Goal: Navigation & Orientation: Find specific page/section

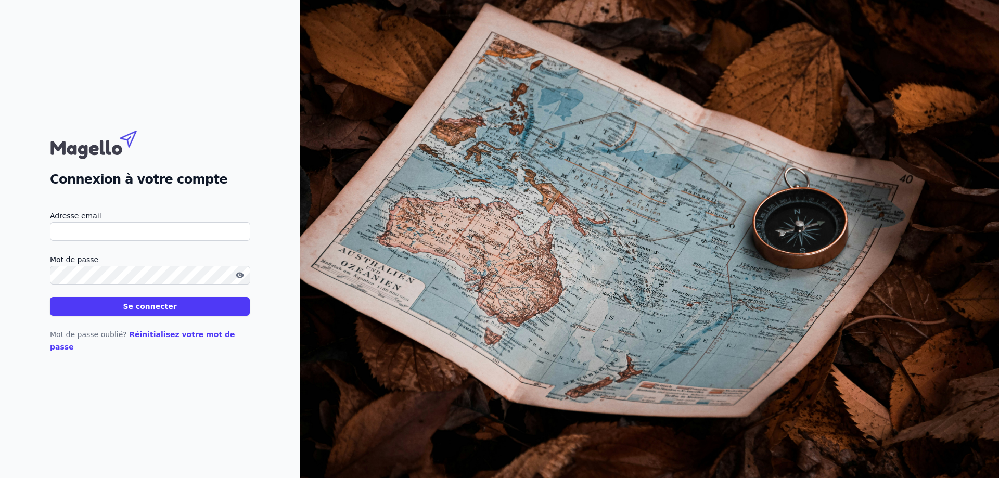
type input "[EMAIL_ADDRESS][DOMAIN_NAME]"
click at [154, 308] on button "Se connecter" at bounding box center [150, 306] width 200 height 19
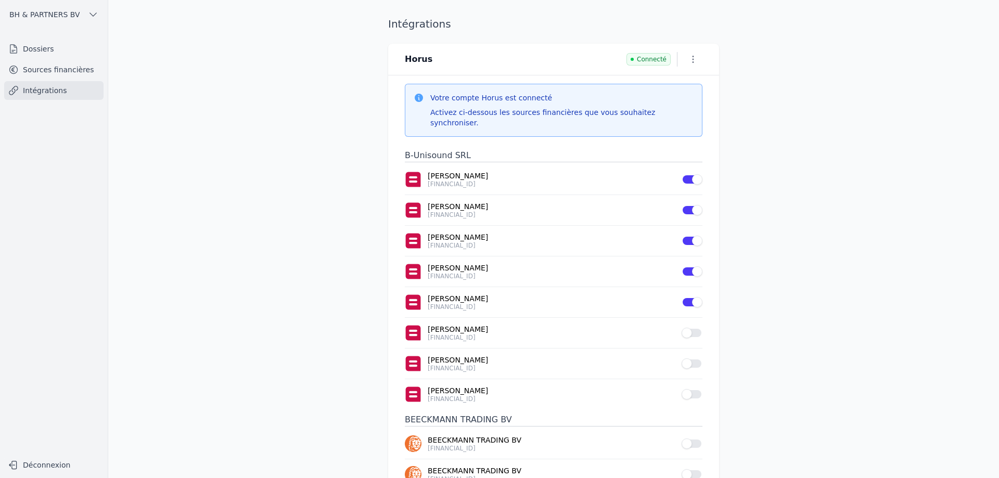
click at [45, 43] on link "Dossiers" at bounding box center [53, 49] width 99 height 19
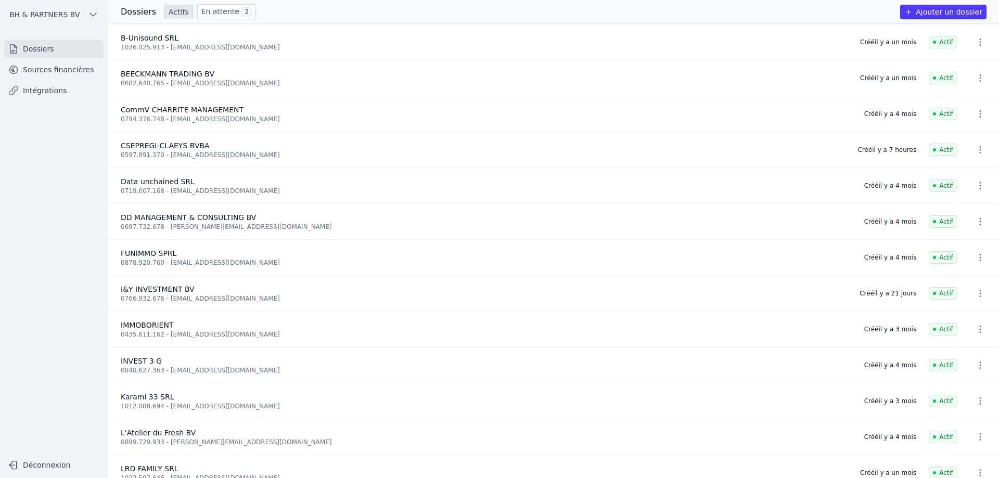
click at [219, 11] on link "En attente 2" at bounding box center [226, 11] width 59 height 15
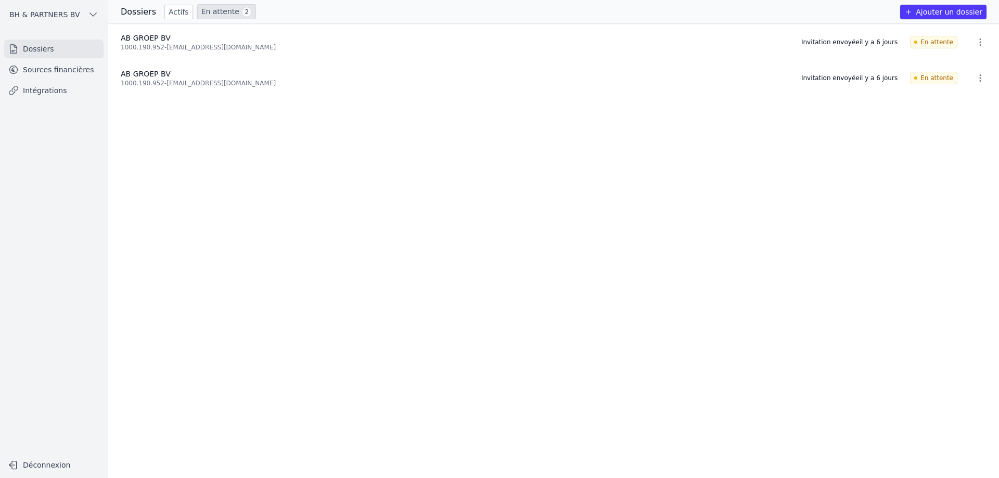
drag, startPoint x: 158, startPoint y: 16, endPoint x: 170, endPoint y: 14, distance: 12.1
click at [158, 16] on div "Dossiers Actifs En attente 2" at bounding box center [188, 11] width 135 height 15
click at [170, 14] on link "Actifs" at bounding box center [178, 12] width 29 height 15
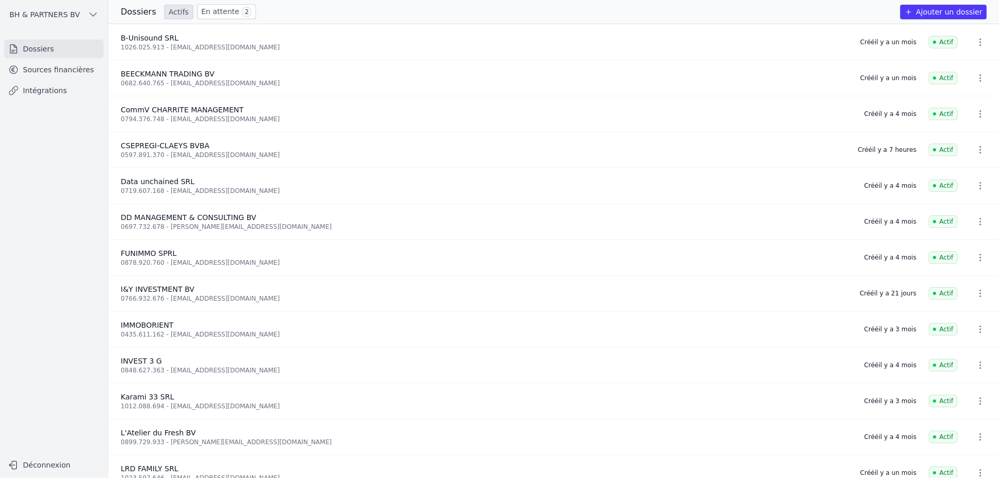
click at [51, 67] on link "Sources financières" at bounding box center [53, 69] width 99 height 19
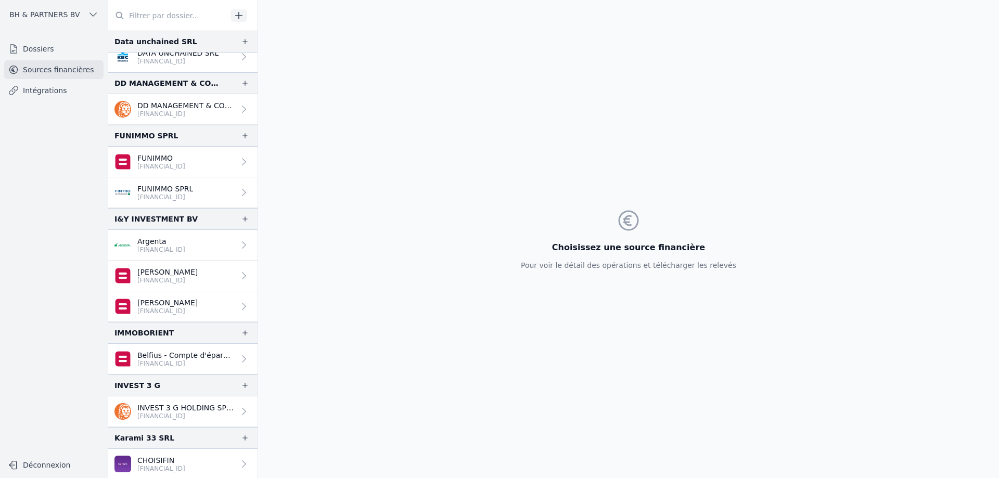
scroll to position [364, 0]
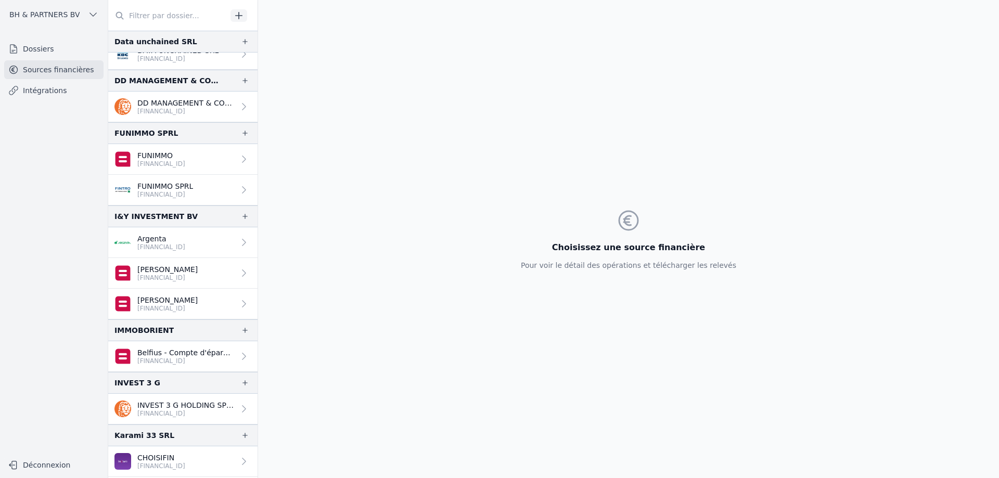
click at [159, 239] on p "Argenta" at bounding box center [161, 239] width 48 height 10
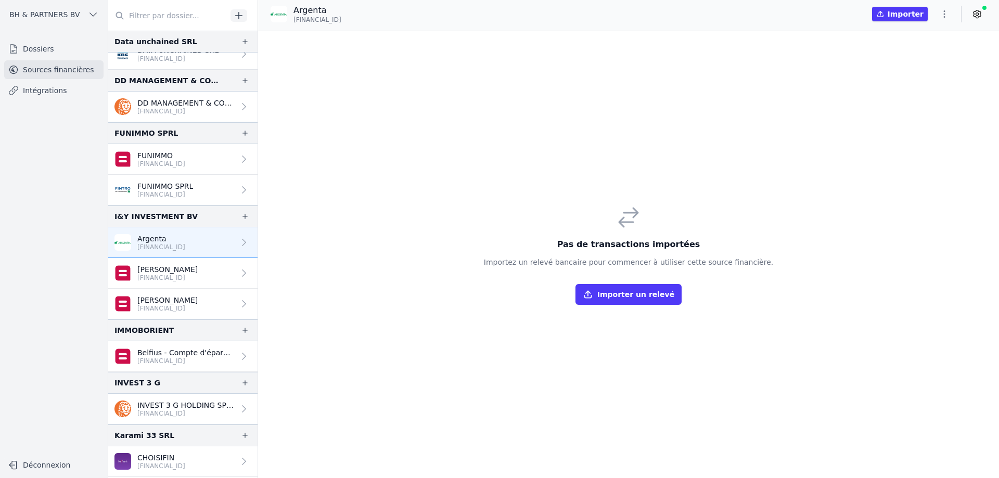
click at [162, 278] on p "[FINANCIAL_ID]" at bounding box center [167, 278] width 60 height 8
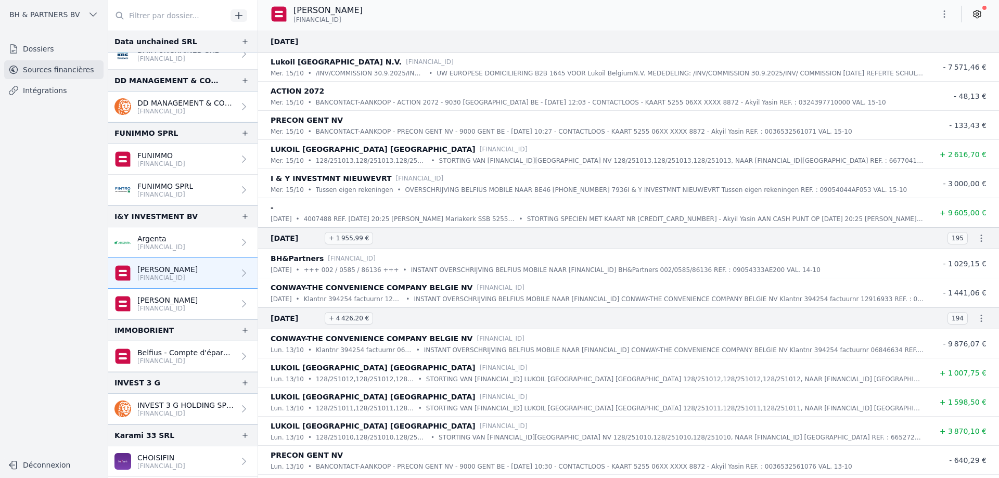
click at [170, 249] on p "[FINANCIAL_ID]" at bounding box center [161, 247] width 48 height 8
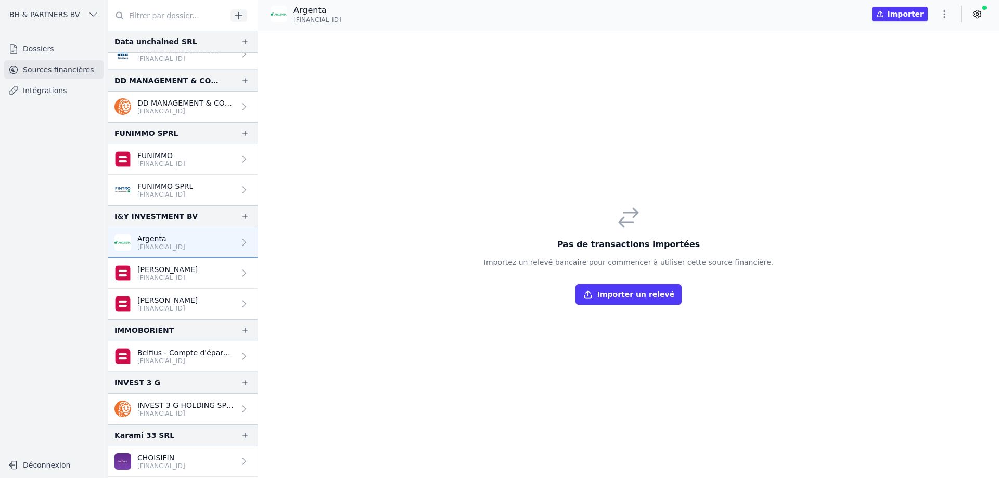
click at [168, 300] on p "[PERSON_NAME]" at bounding box center [167, 300] width 60 height 10
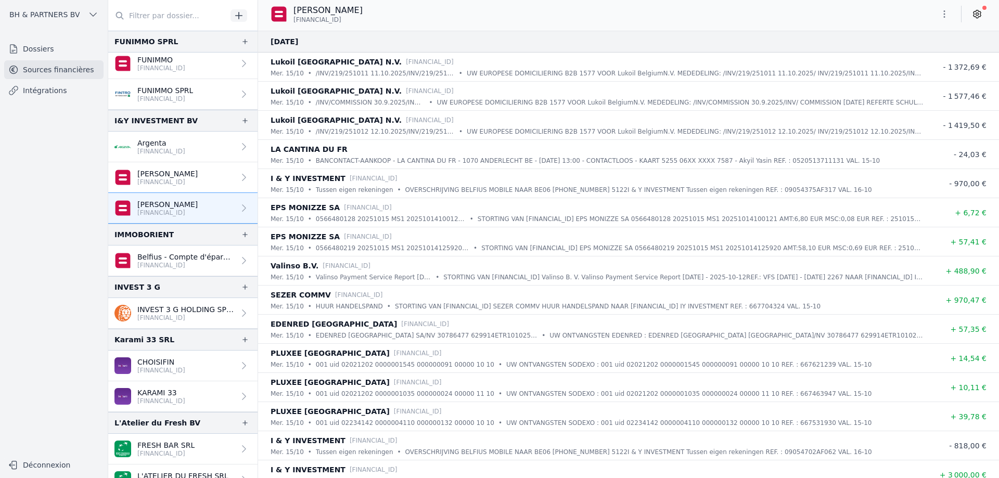
scroll to position [468, 0]
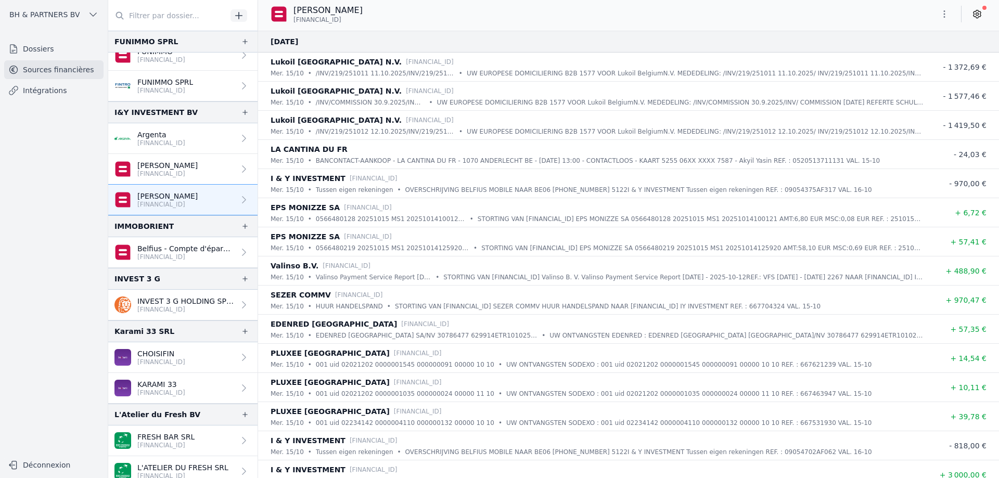
click at [188, 251] on p "Belfius - Compte d'épargne" at bounding box center [185, 249] width 97 height 10
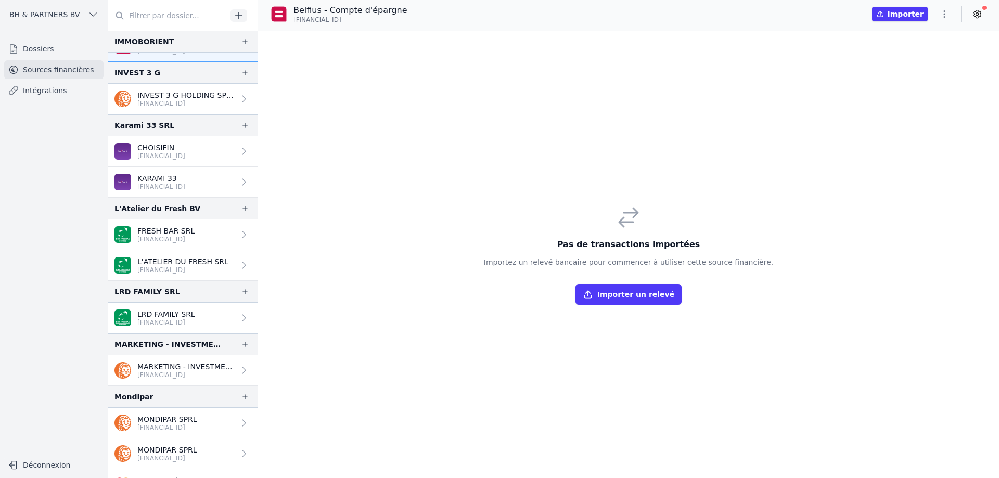
scroll to position [603, 0]
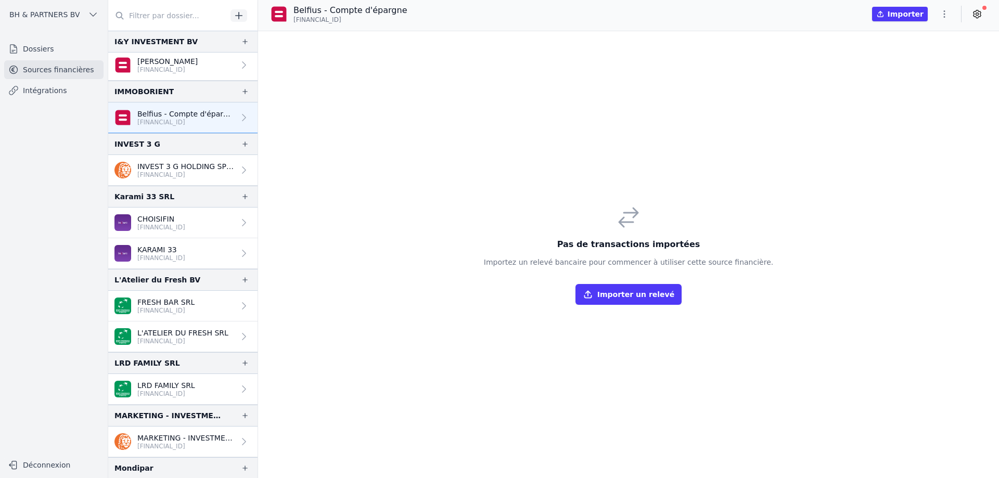
click at [54, 94] on link "Intégrations" at bounding box center [53, 90] width 99 height 19
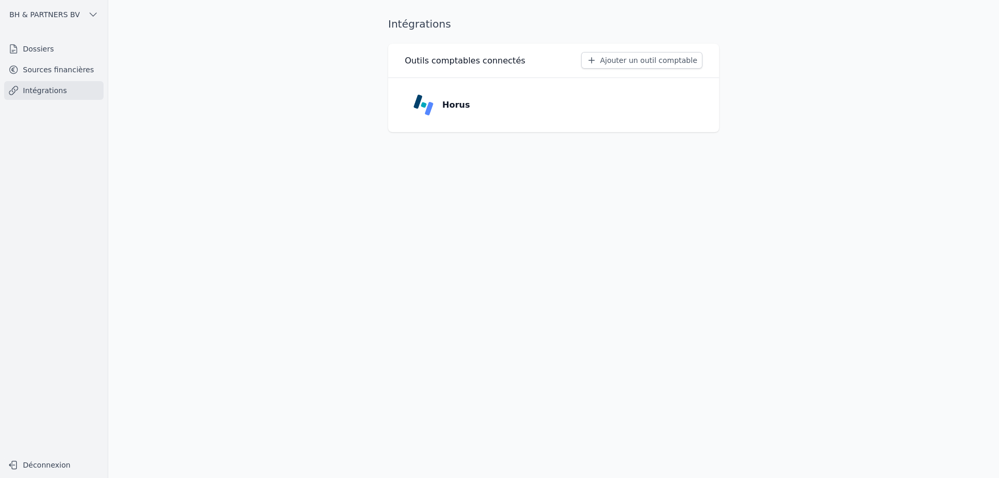
click at [32, 53] on link "Dossiers" at bounding box center [53, 49] width 99 height 19
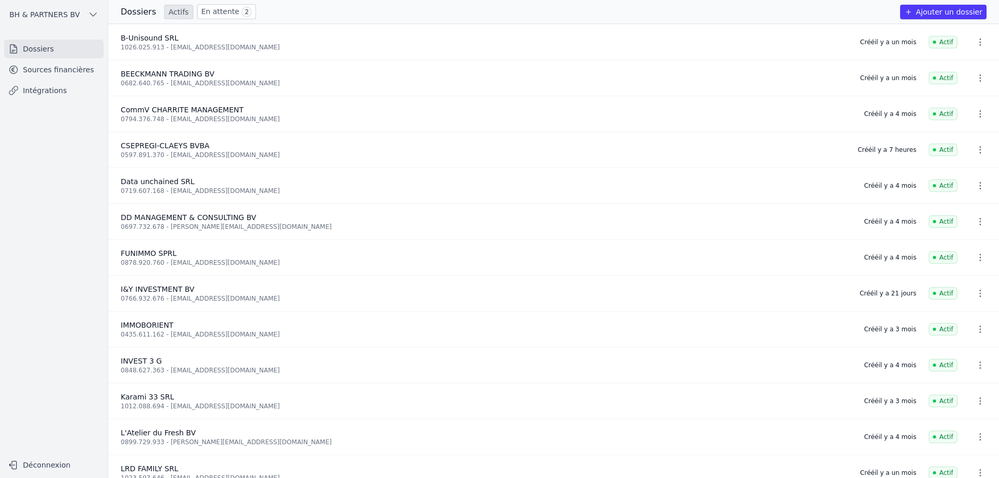
click at [43, 70] on link "Sources financières" at bounding box center [53, 69] width 99 height 19
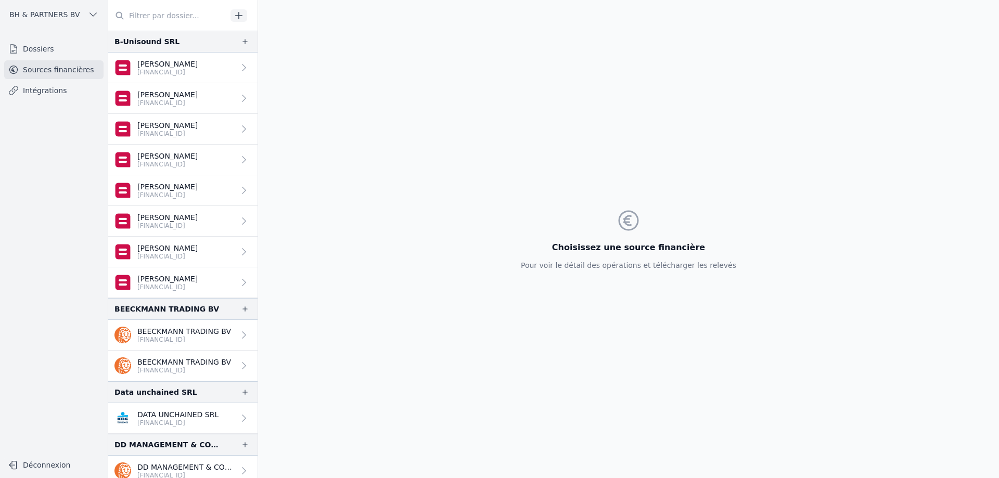
click at [36, 49] on link "Dossiers" at bounding box center [53, 49] width 99 height 19
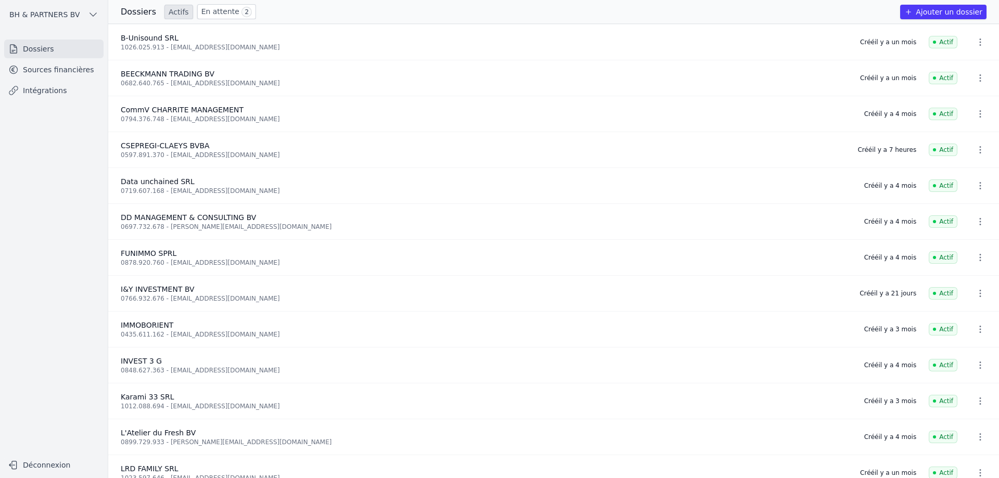
click at [977, 150] on icon "button" at bounding box center [980, 150] width 10 height 10
click at [153, 149] on div at bounding box center [499, 239] width 999 height 478
click at [120, 145] on li "CSEPREGI-CLAEYS BVBA 0597.891.370 - [EMAIL_ADDRESS][DOMAIN_NAME] Créé il y a 7 …" at bounding box center [553, 150] width 891 height 36
drag, startPoint x: 121, startPoint y: 143, endPoint x: 252, endPoint y: 158, distance: 132.0
click at [251, 156] on div "CSEPREGI-CLAEYS BVBA 0597.891.370 - [EMAIL_ADDRESS][DOMAIN_NAME]" at bounding box center [483, 149] width 724 height 19
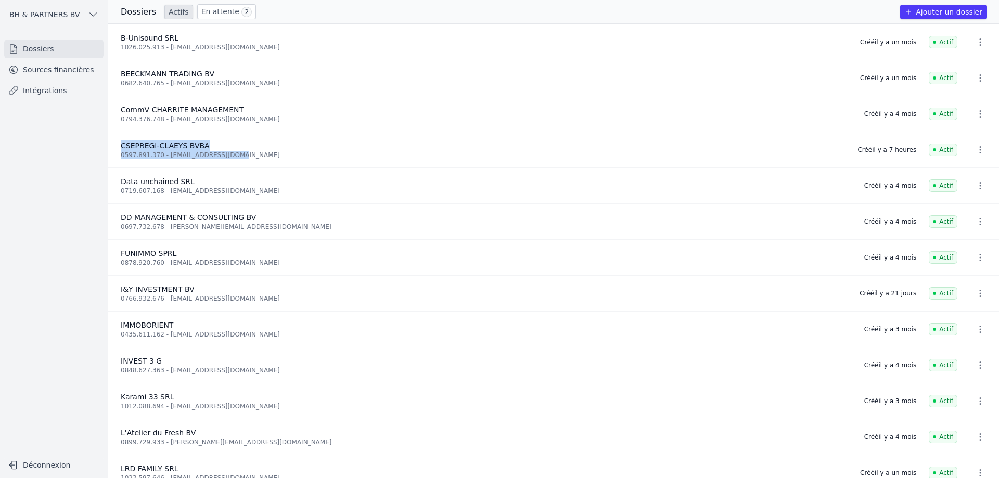
copy div "CSEPREGI-CLAEYS BVBA 0597.891.370 - [EMAIL_ADDRESS][DOMAIN_NAME]"
